Goal: Task Accomplishment & Management: Use online tool/utility

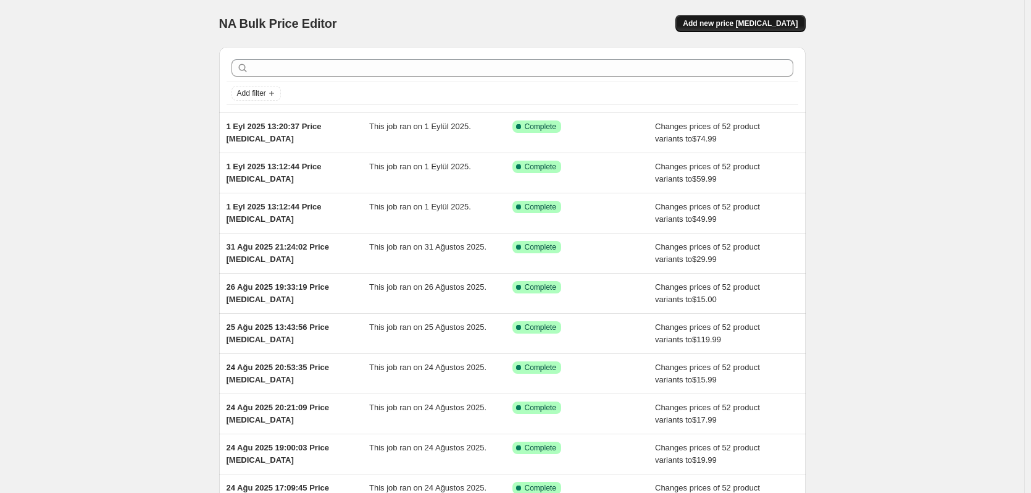
click at [766, 27] on span "Add new price [MEDICAL_DATA]" at bounding box center [740, 24] width 115 height 10
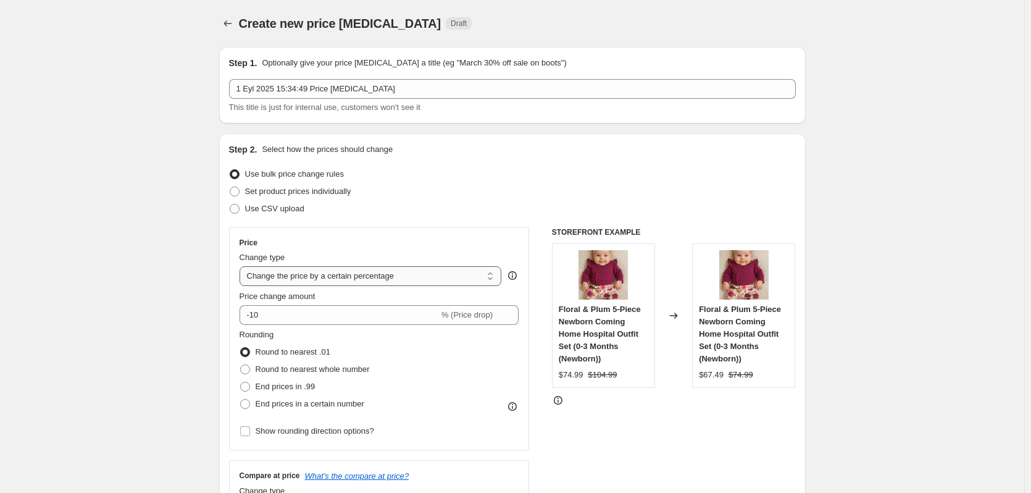
click at [323, 283] on select "Change the price to a certain amount Change the price by a certain amount Chang…" at bounding box center [370, 276] width 262 height 20
select select "to"
click at [242, 266] on select "Change the price to a certain amount Change the price by a certain amount Chang…" at bounding box center [370, 276] width 262 height 20
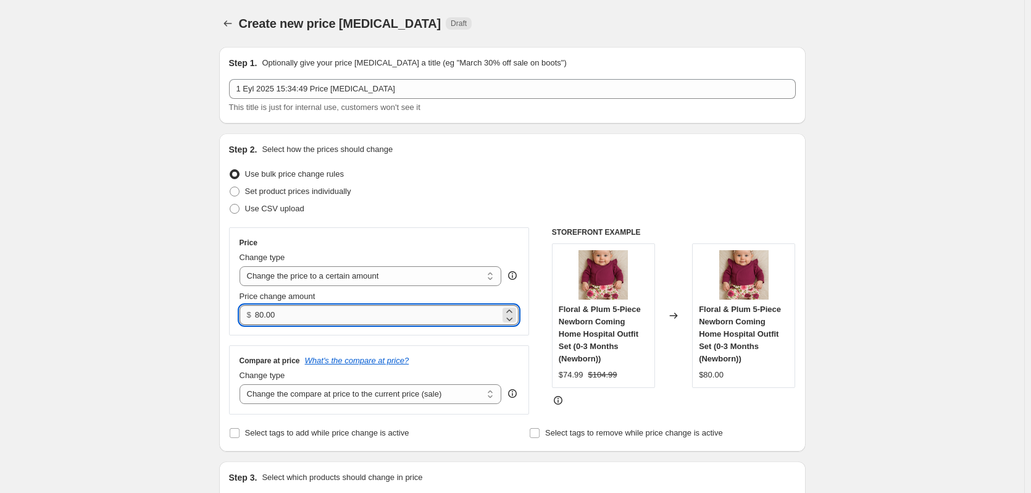
click at [315, 314] on input "80.00" at bounding box center [377, 315] width 245 height 20
type input "29"
type input "29.99"
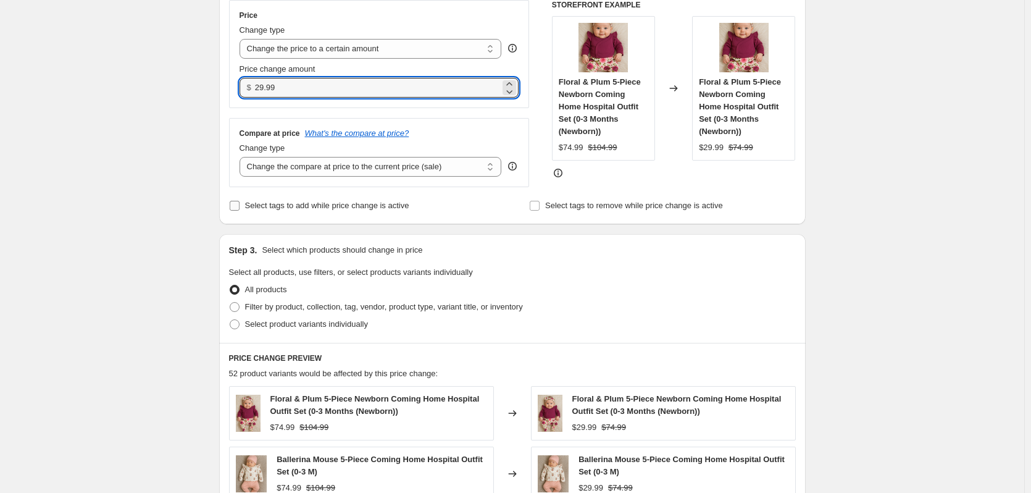
scroll to position [247, 0]
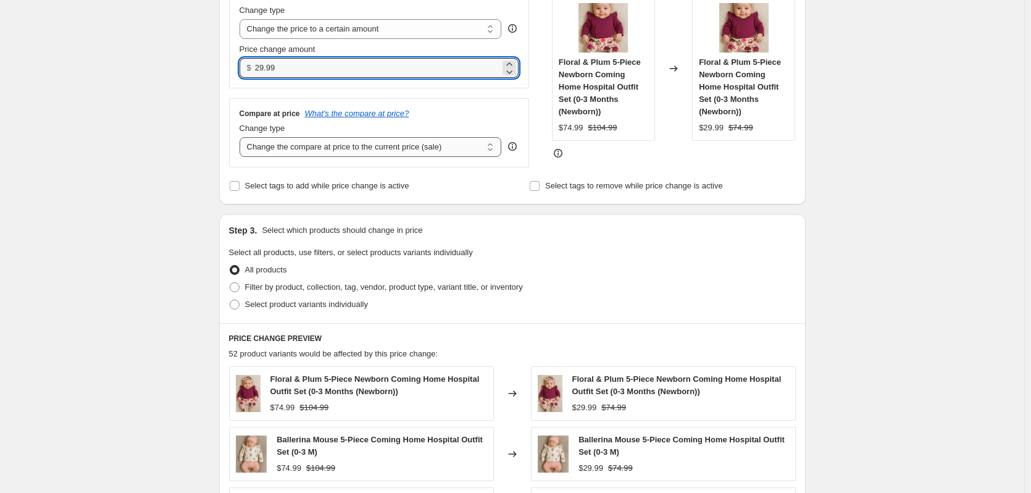
click at [325, 144] on select "Change the compare at price to the current price (sale) Change the compare at p…" at bounding box center [370, 147] width 262 height 20
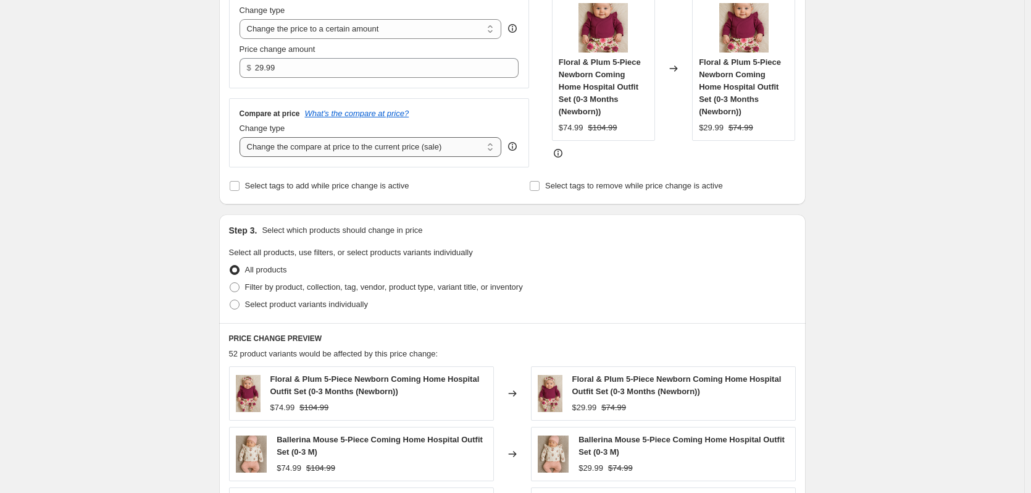
select select "to"
click at [242, 138] on select "Change the compare at price to the current price (sale) Change the compare at p…" at bounding box center [370, 147] width 262 height 20
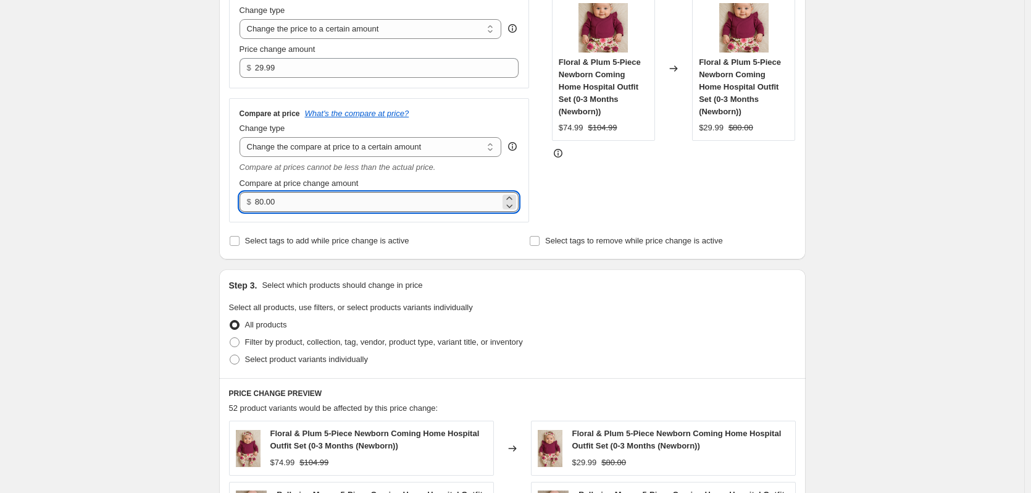
click at [349, 210] on input "80.00" at bounding box center [377, 202] width 245 height 20
type input "59"
type input "59.99"
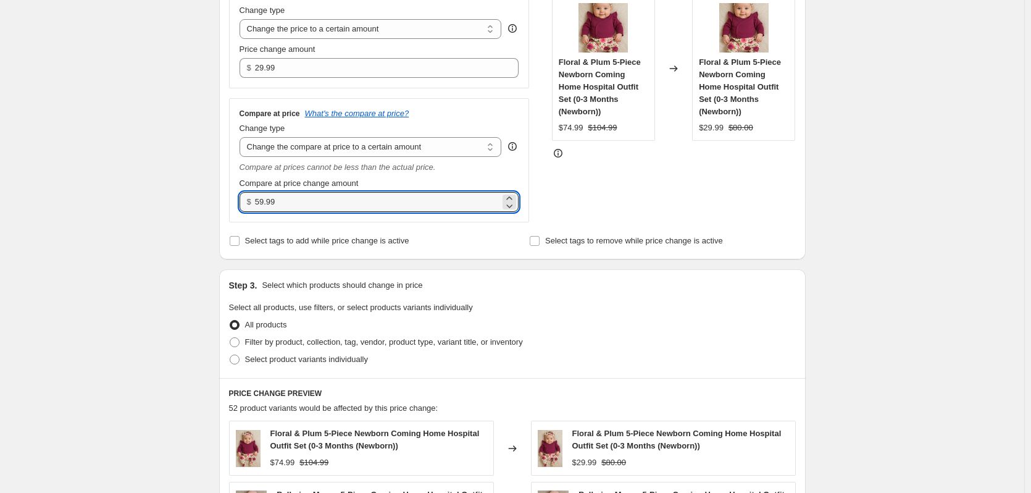
click at [935, 215] on div "Create new price [MEDICAL_DATA]. This page is ready Create new price [MEDICAL_D…" at bounding box center [512, 349] width 1024 height 1193
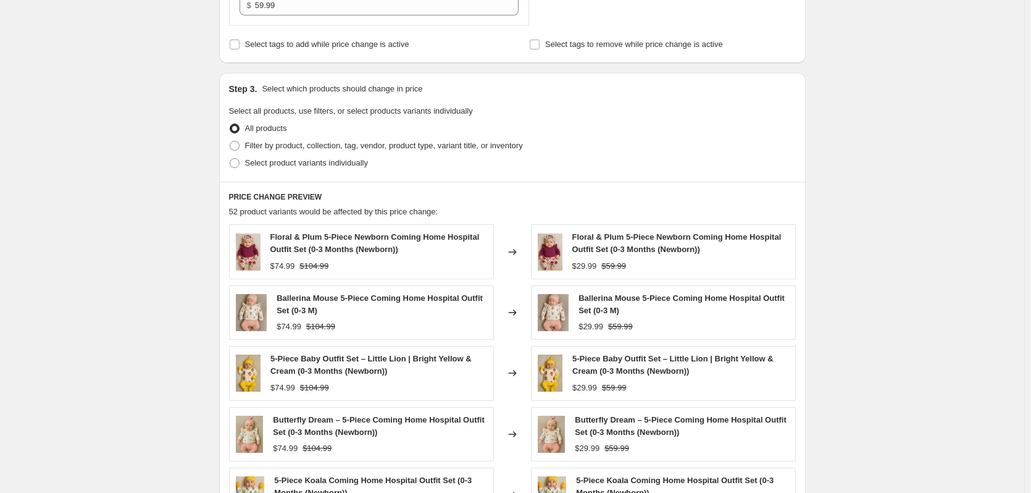
scroll to position [701, 0]
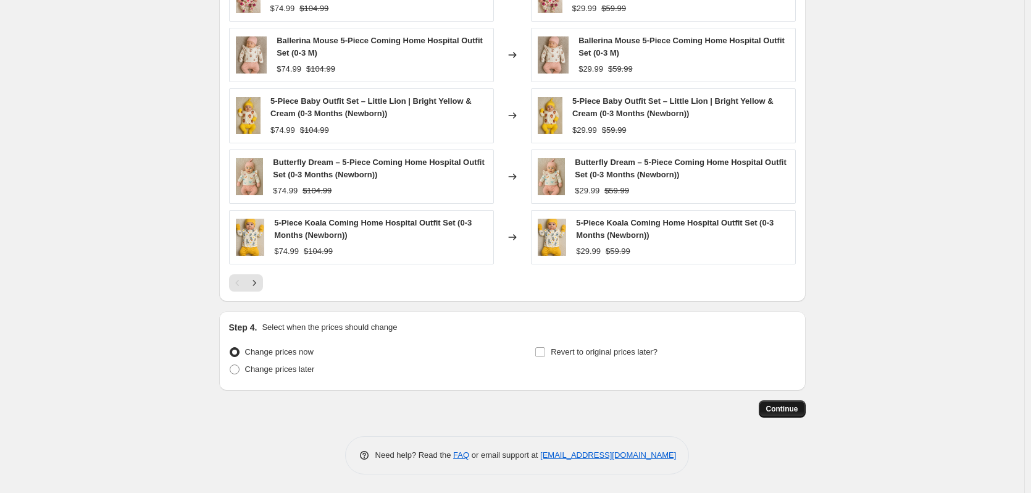
click at [789, 407] on span "Continue" at bounding box center [782, 409] width 32 height 10
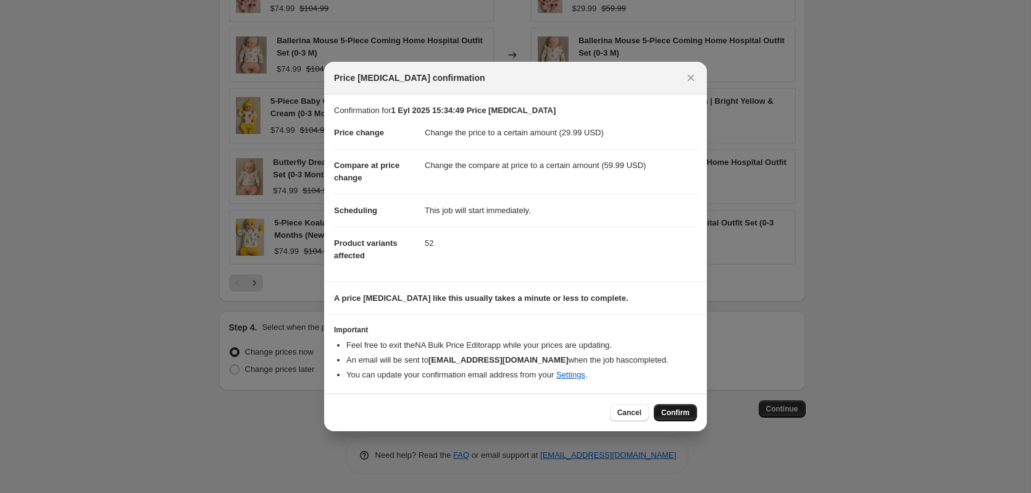
click at [670, 409] on span "Confirm" at bounding box center [675, 412] width 28 height 10
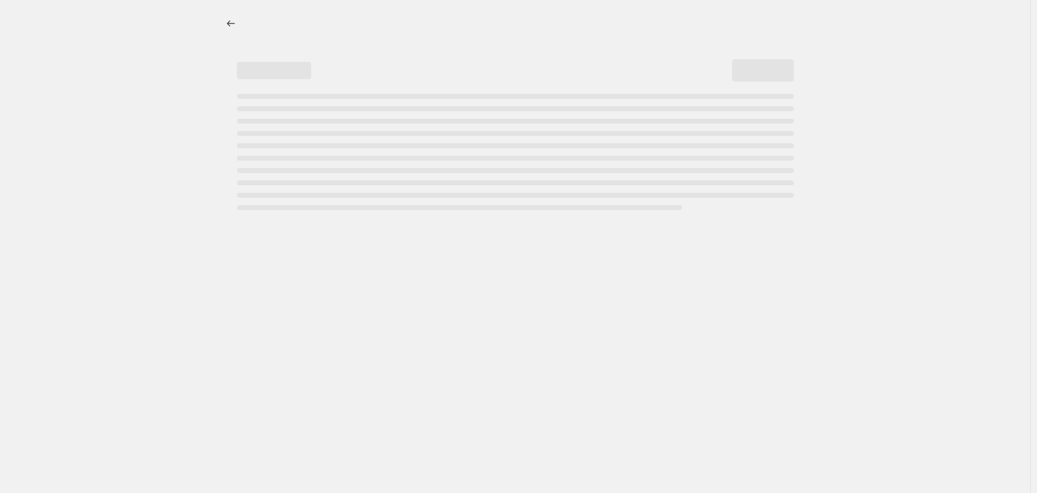
select select "to"
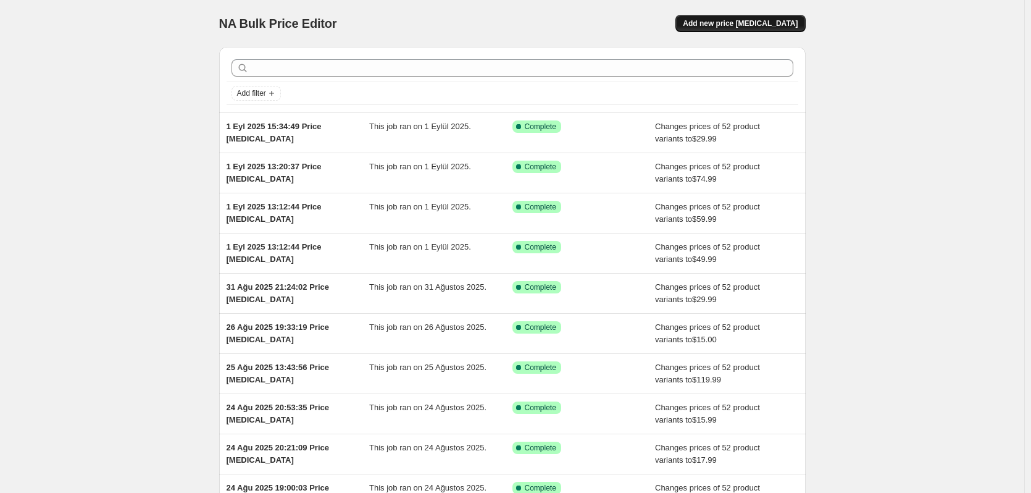
click at [753, 21] on span "Add new price [MEDICAL_DATA]" at bounding box center [740, 24] width 115 height 10
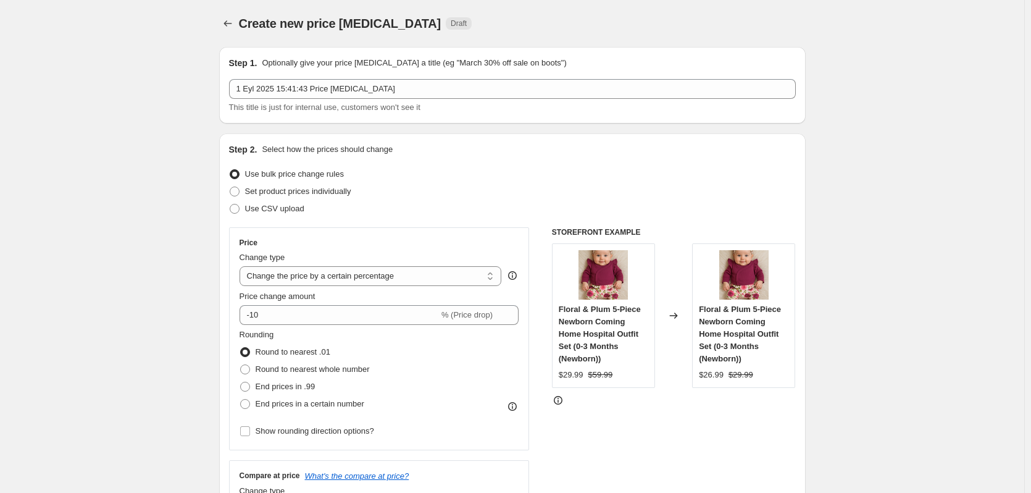
scroll to position [62, 0]
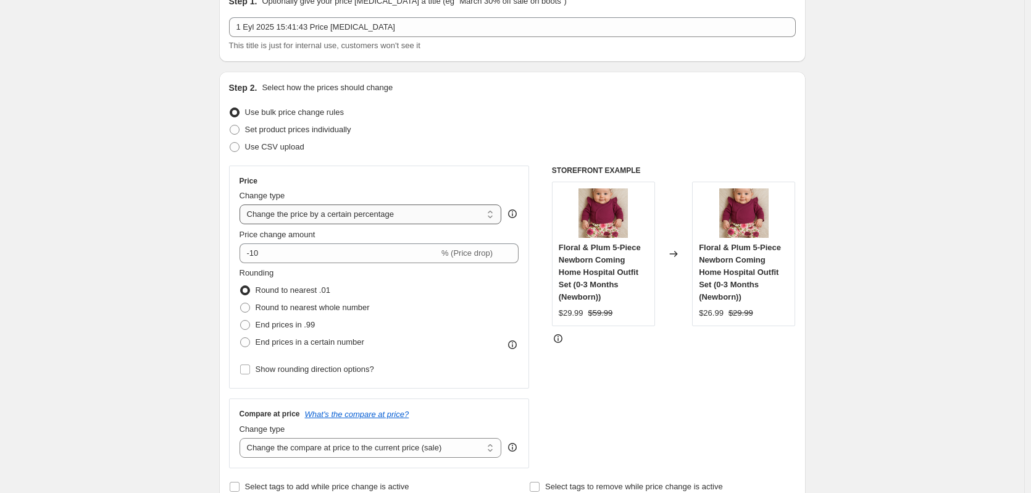
drag, startPoint x: 325, startPoint y: 202, endPoint x: 324, endPoint y: 209, distance: 7.5
click at [325, 202] on div "Change type" at bounding box center [370, 195] width 262 height 12
click at [323, 213] on select "Change the price to a certain amount Change the price by a certain amount Chang…" at bounding box center [370, 214] width 262 height 20
select select "to"
click at [242, 204] on select "Change the price to a certain amount Change the price by a certain amount Chang…" at bounding box center [370, 214] width 262 height 20
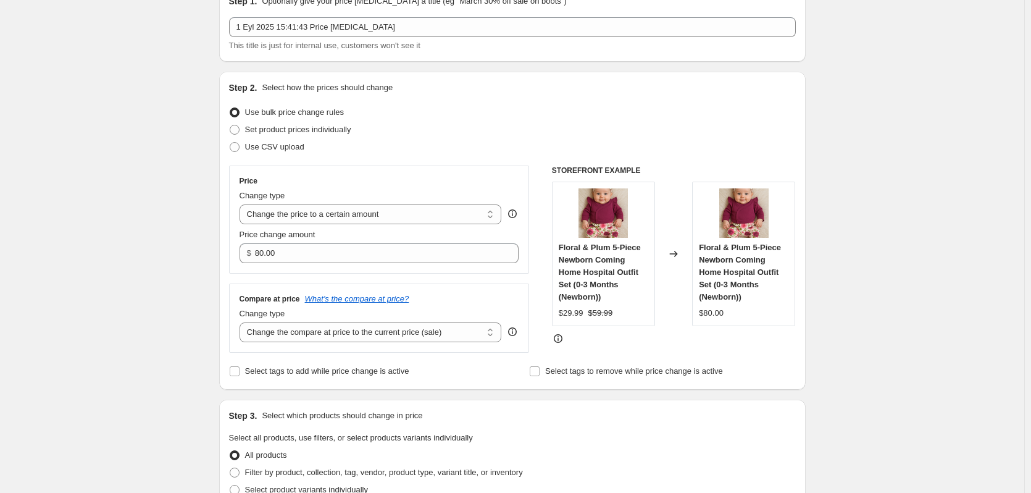
click at [328, 242] on div "Price change amount $ 80.00" at bounding box center [379, 245] width 280 height 35
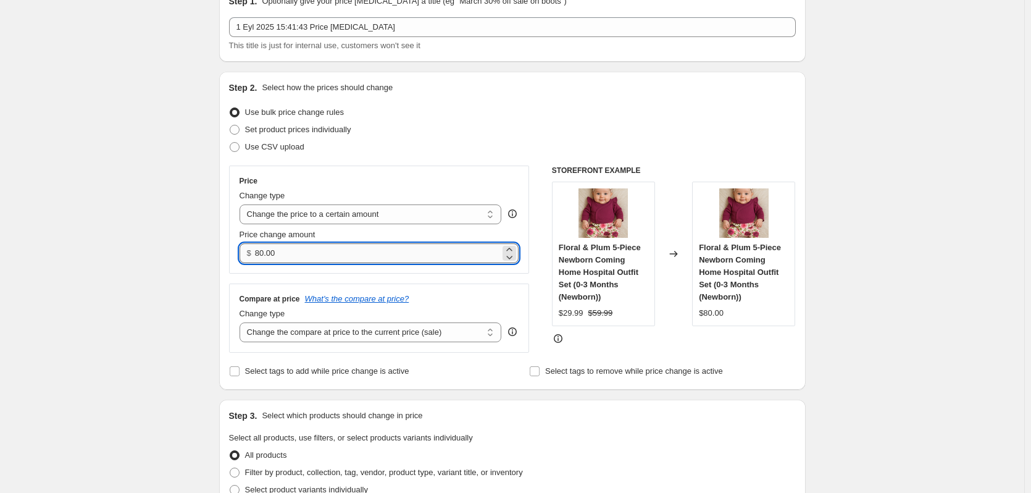
click at [327, 249] on input "80.00" at bounding box center [377, 253] width 245 height 20
type input "39"
type input "39.99"
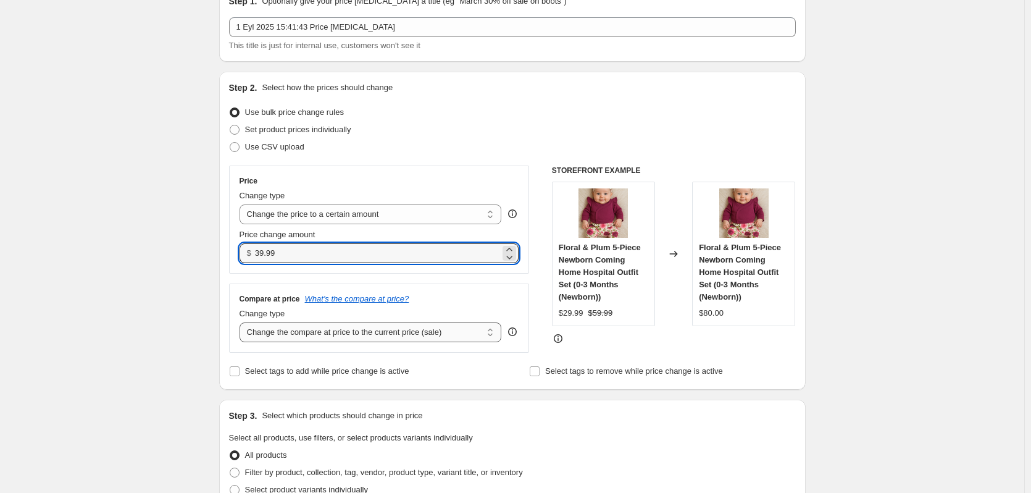
click at [334, 335] on select "Change the compare at price to the current price (sale) Change the compare at p…" at bounding box center [370, 332] width 262 height 20
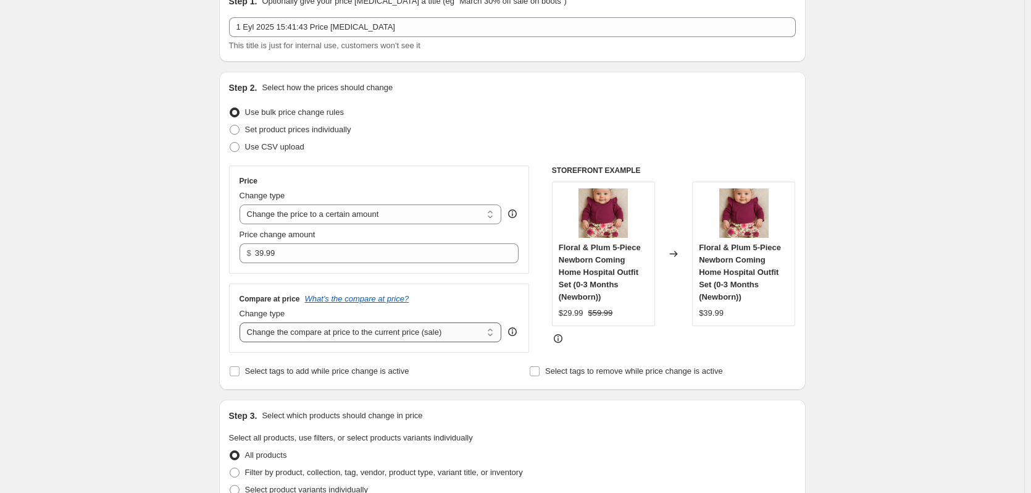
select select "to"
click at [242, 323] on select "Change the compare at price to the current price (sale) Change the compare at p…" at bounding box center [370, 332] width 262 height 20
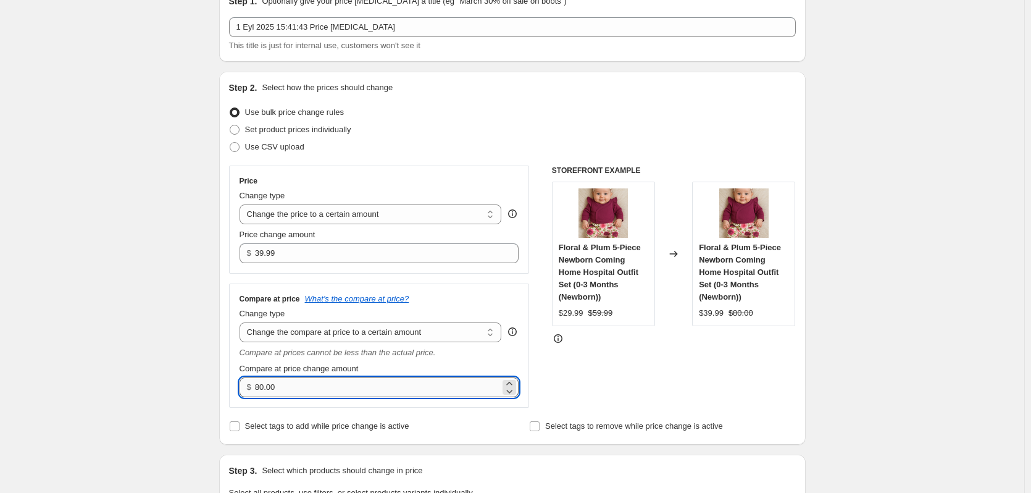
click at [304, 382] on input "80.00" at bounding box center [377, 387] width 245 height 20
type input "59"
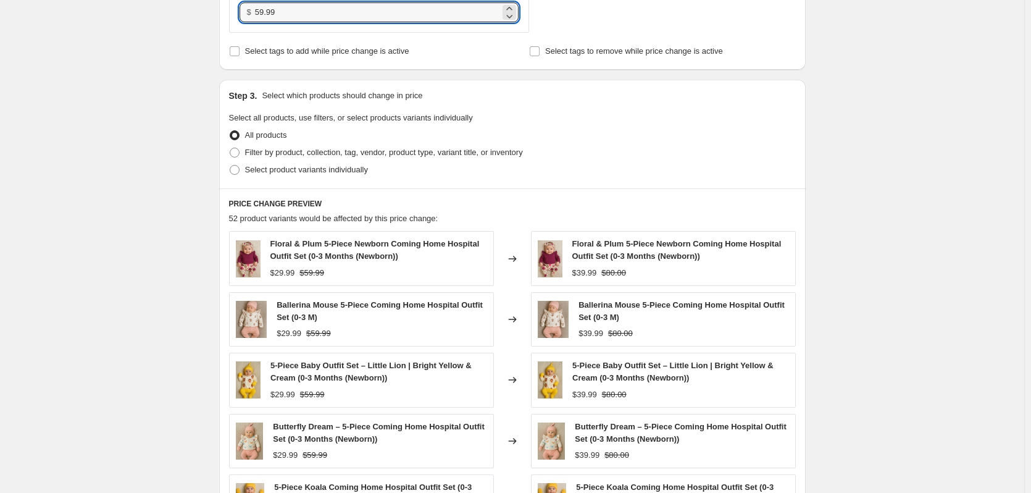
scroll to position [701, 0]
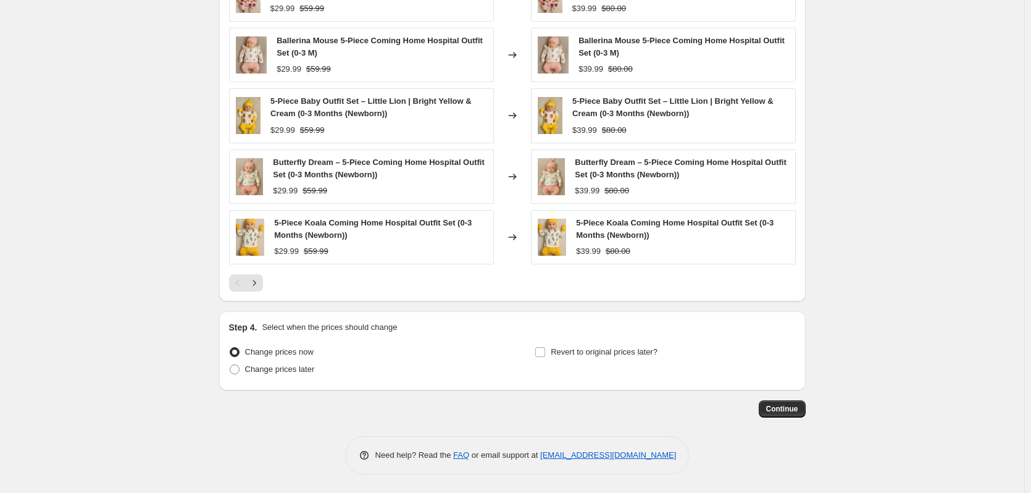
type input "59.99"
click at [797, 417] on button "Continue" at bounding box center [782, 408] width 47 height 17
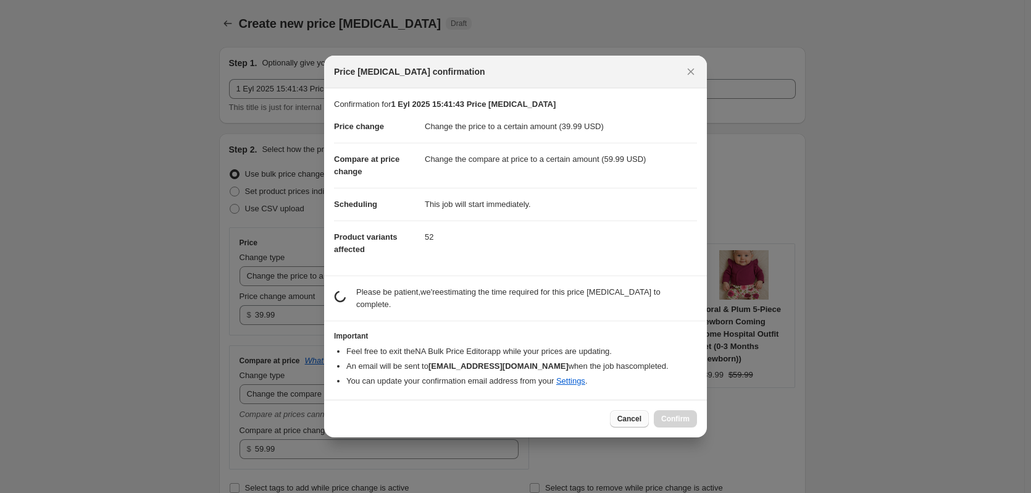
scroll to position [0, 0]
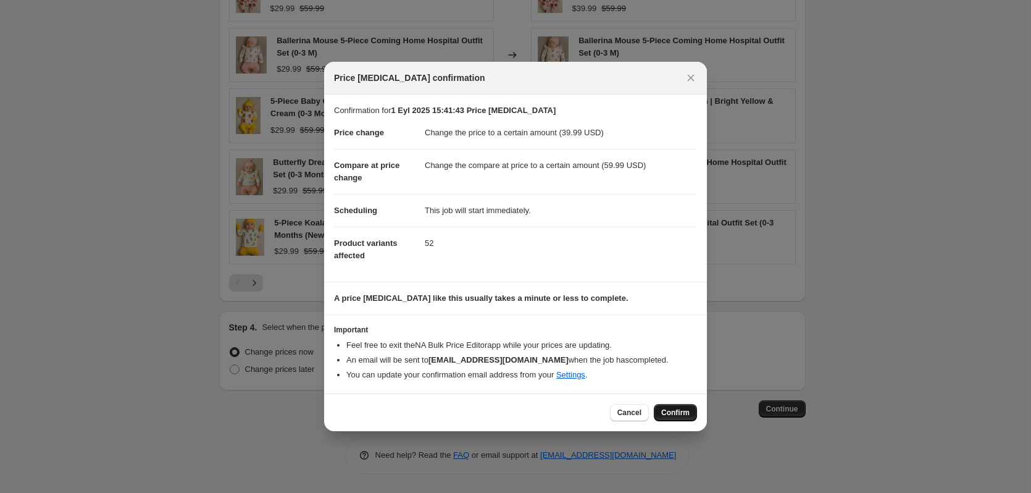
click at [677, 412] on span "Confirm" at bounding box center [675, 412] width 28 height 10
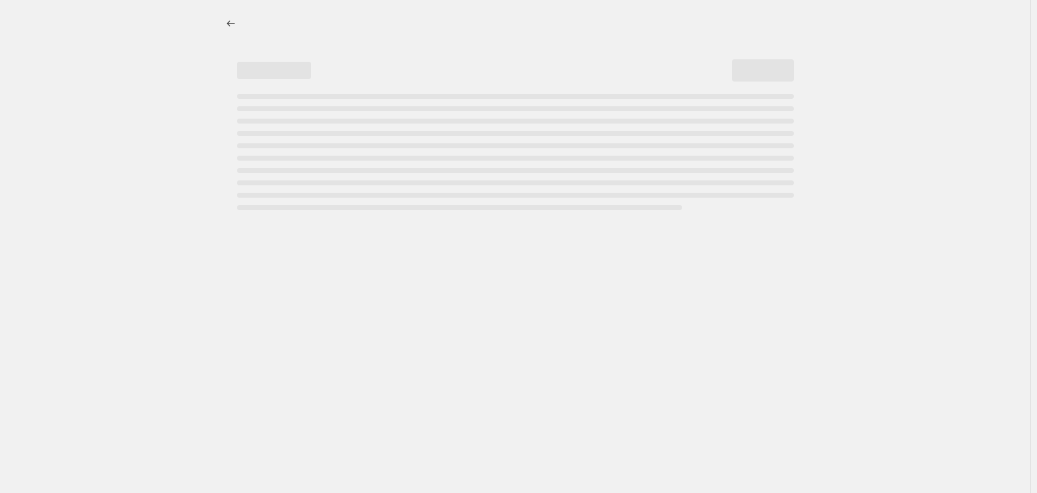
select select "to"
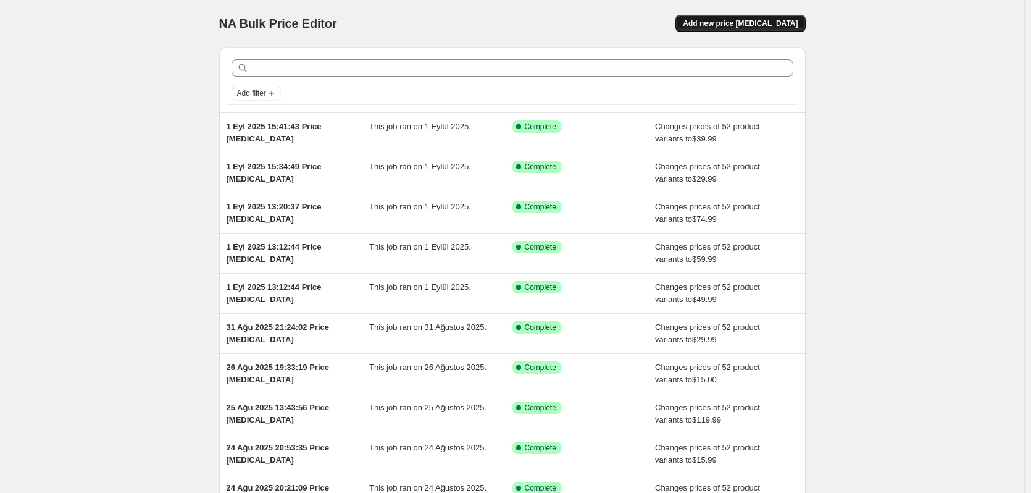
click at [772, 23] on span "Add new price [MEDICAL_DATA]" at bounding box center [740, 24] width 115 height 10
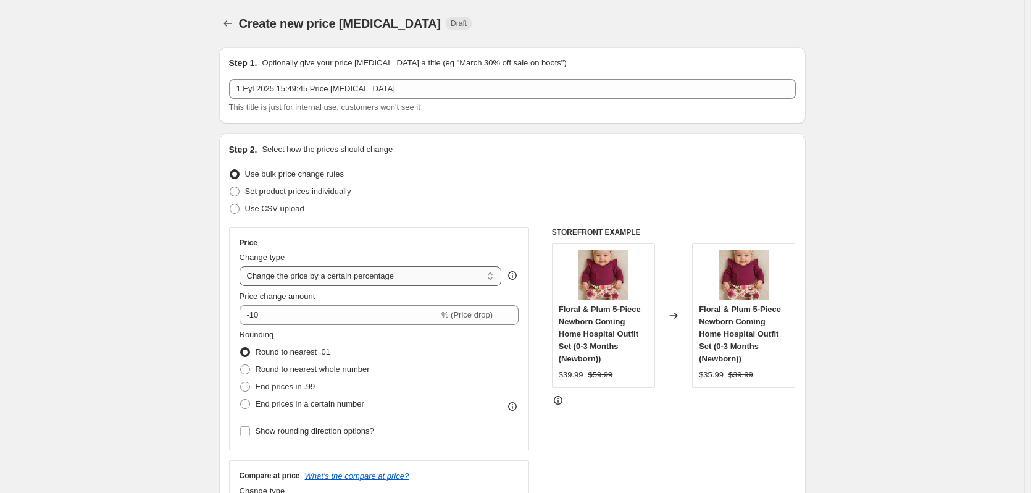
click at [310, 282] on select "Change the price to a certain amount Change the price by a certain amount Chang…" at bounding box center [370, 276] width 262 height 20
select select "to"
click at [242, 266] on select "Change the price to a certain amount Change the price by a certain amount Chang…" at bounding box center [370, 276] width 262 height 20
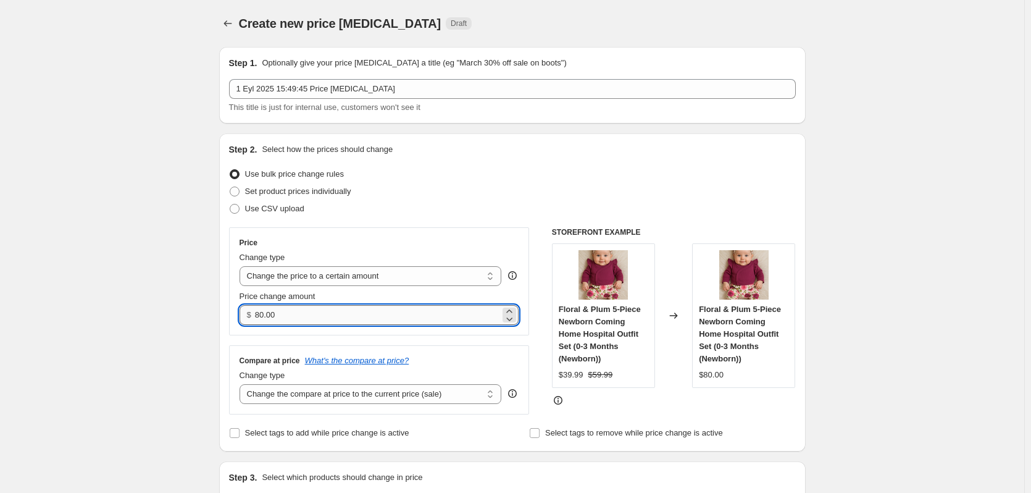
click at [325, 319] on input "80.00" at bounding box center [377, 315] width 245 height 20
type input "35"
type input "35.99"
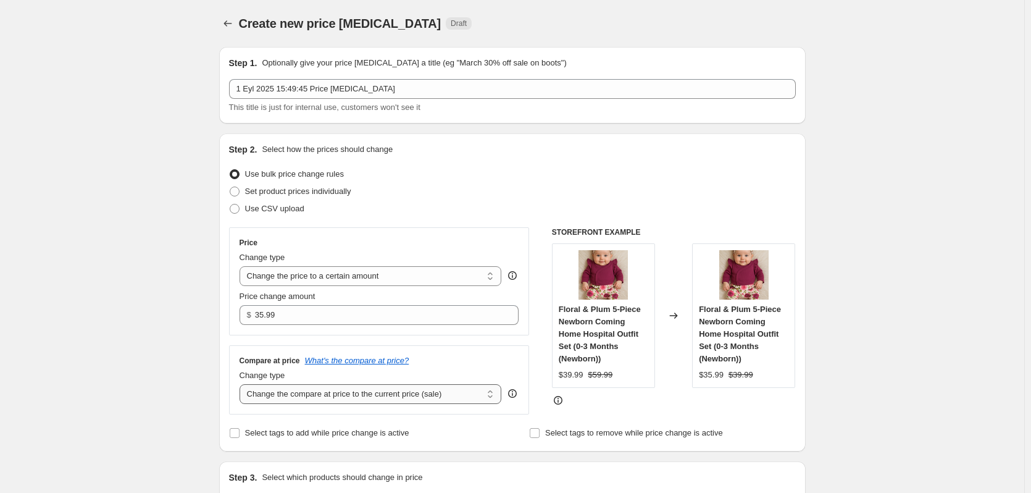
click at [345, 397] on select "Change the compare at price to the current price (sale) Change the compare at p…" at bounding box center [370, 394] width 262 height 20
select select "to"
click at [242, 385] on select "Change the compare at price to the current price (sale) Change the compare at p…" at bounding box center [370, 394] width 262 height 20
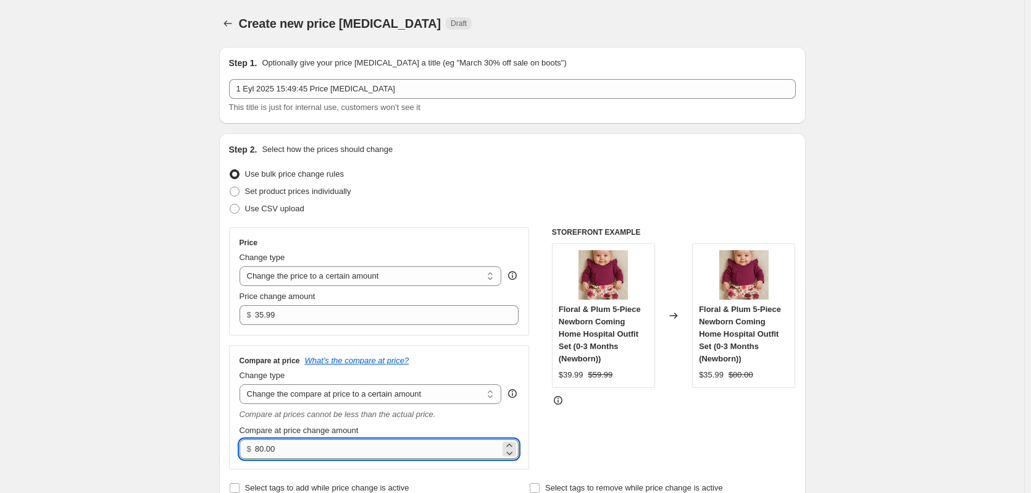
click at [296, 449] on input "80.00" at bounding box center [377, 449] width 245 height 20
type input "59"
type input "59.99"
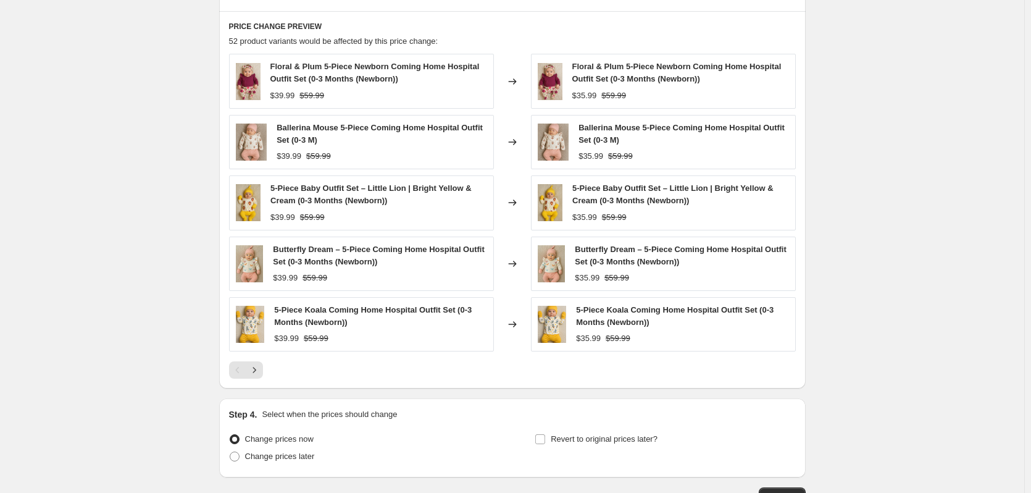
scroll to position [701, 0]
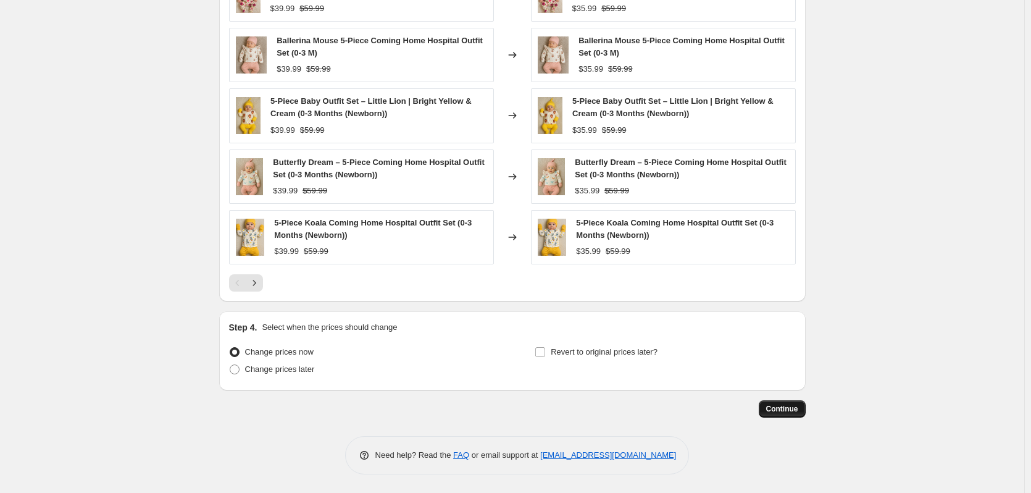
click at [801, 403] on button "Continue" at bounding box center [782, 408] width 47 height 17
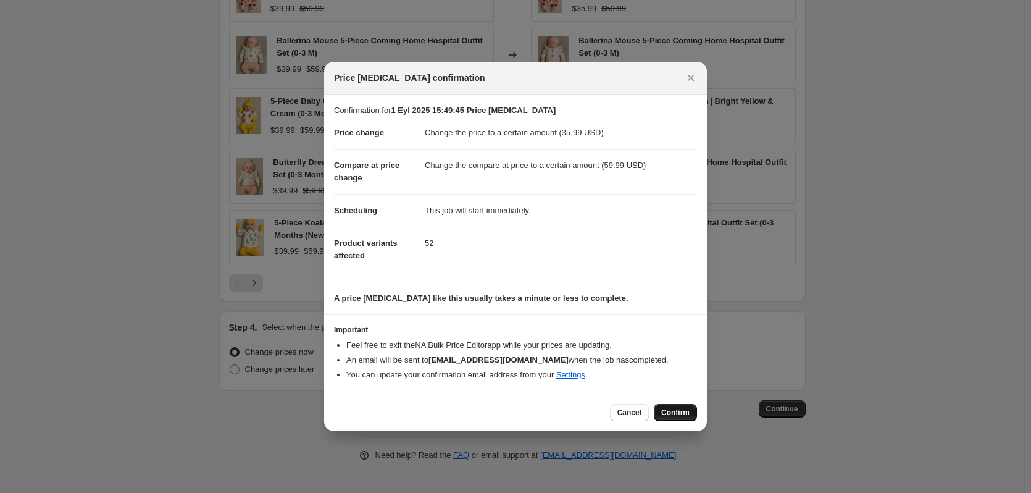
click at [670, 412] on span "Confirm" at bounding box center [675, 412] width 28 height 10
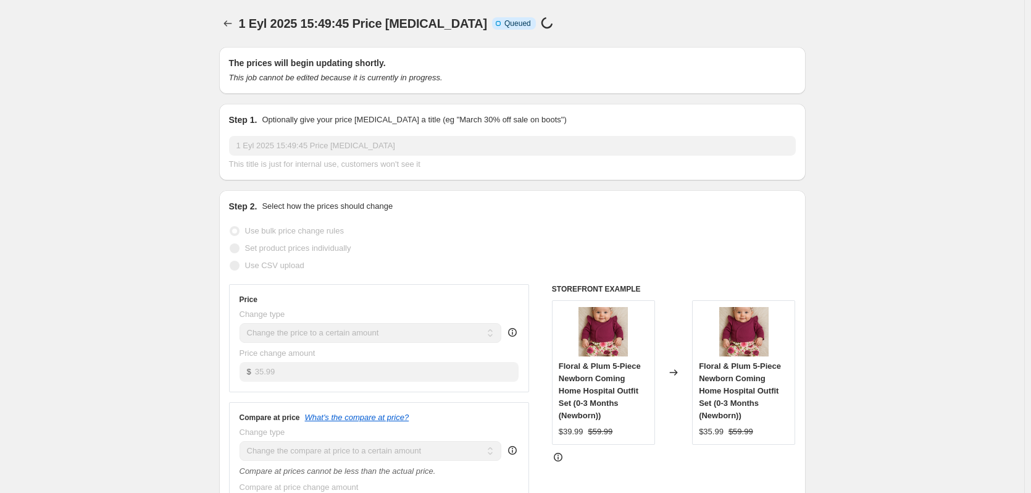
scroll to position [701, 0]
